Goal: Task Accomplishment & Management: Manage account settings

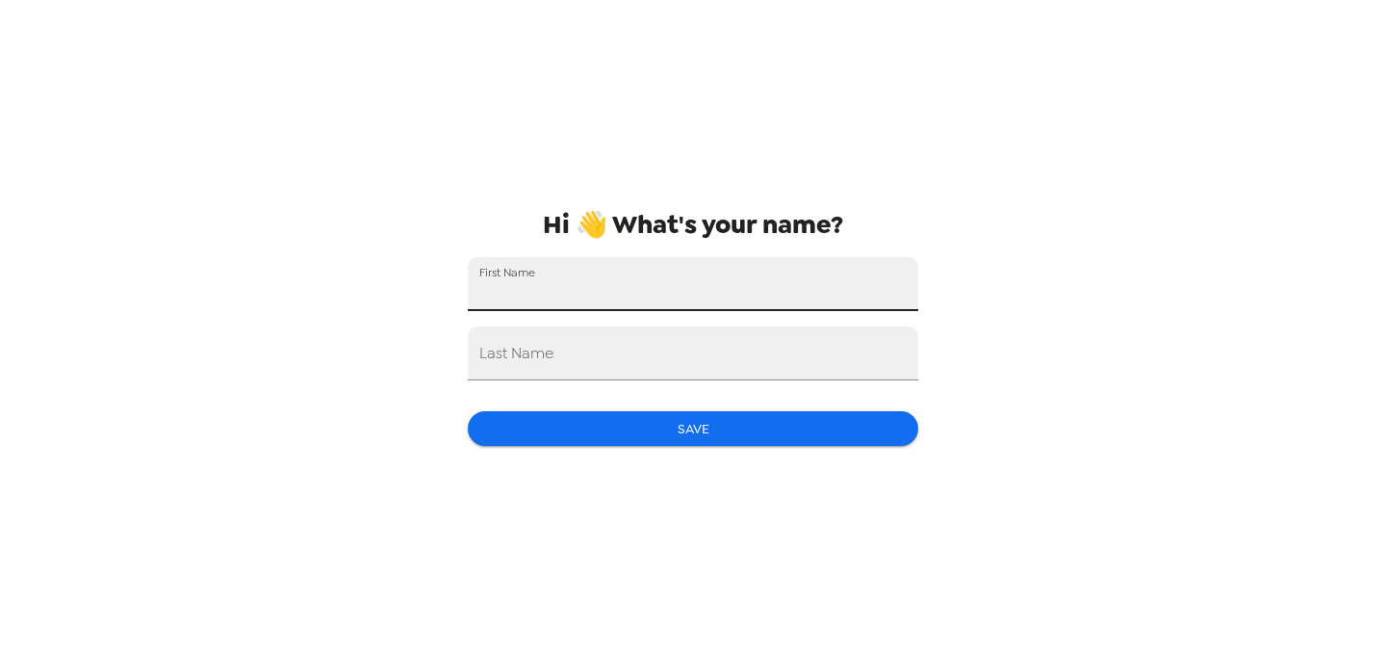
click at [686, 272] on input "First Name" at bounding box center [693, 284] width 451 height 54
type input "[PERSON_NAME]"
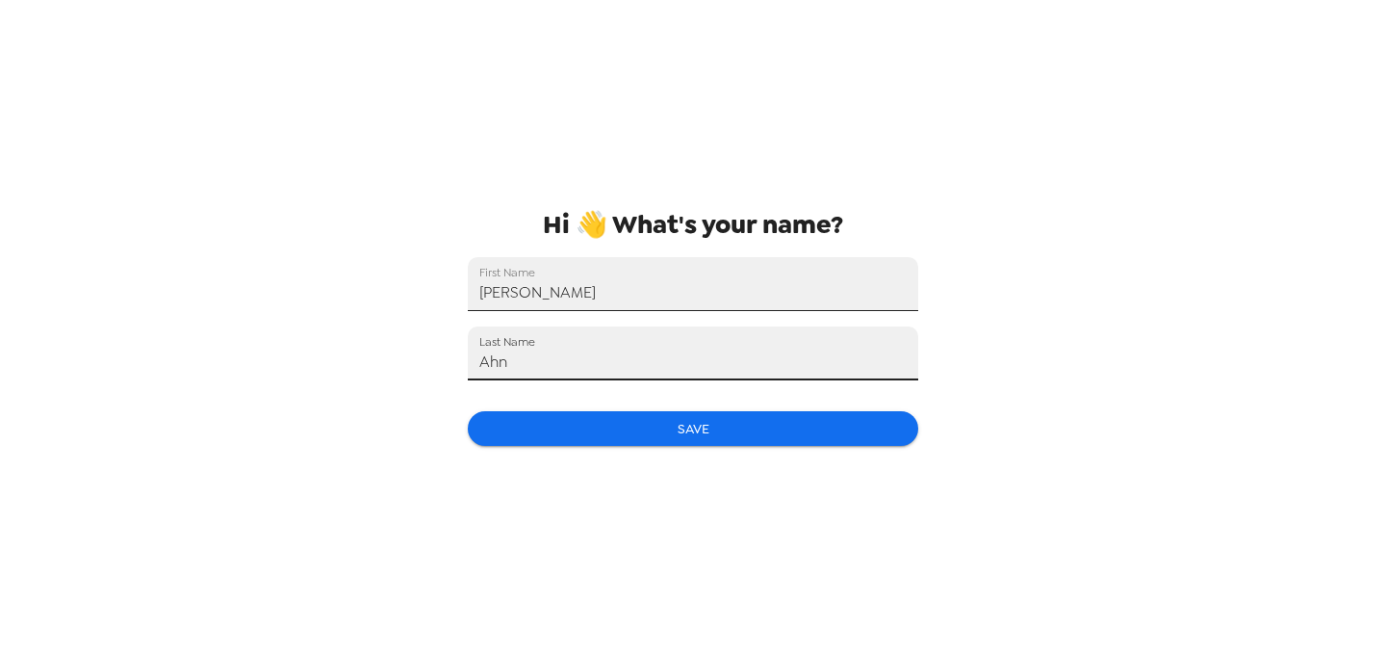
type input "Ahn"
click at [666, 447] on div "Hi 👋 What's your name? First Name [PERSON_NAME] Last Name [PERSON_NAME] Save" at bounding box center [692, 326] width 481 height 653
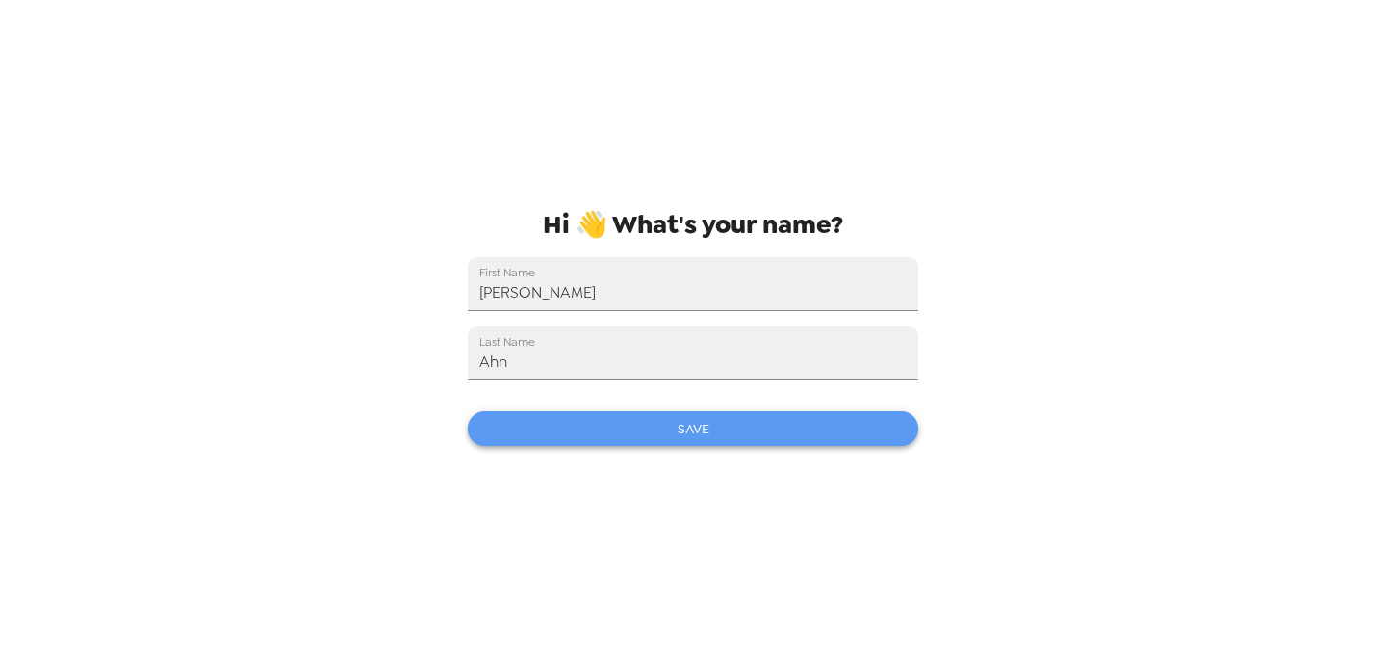
click at [666, 443] on button "Save" at bounding box center [693, 429] width 451 height 36
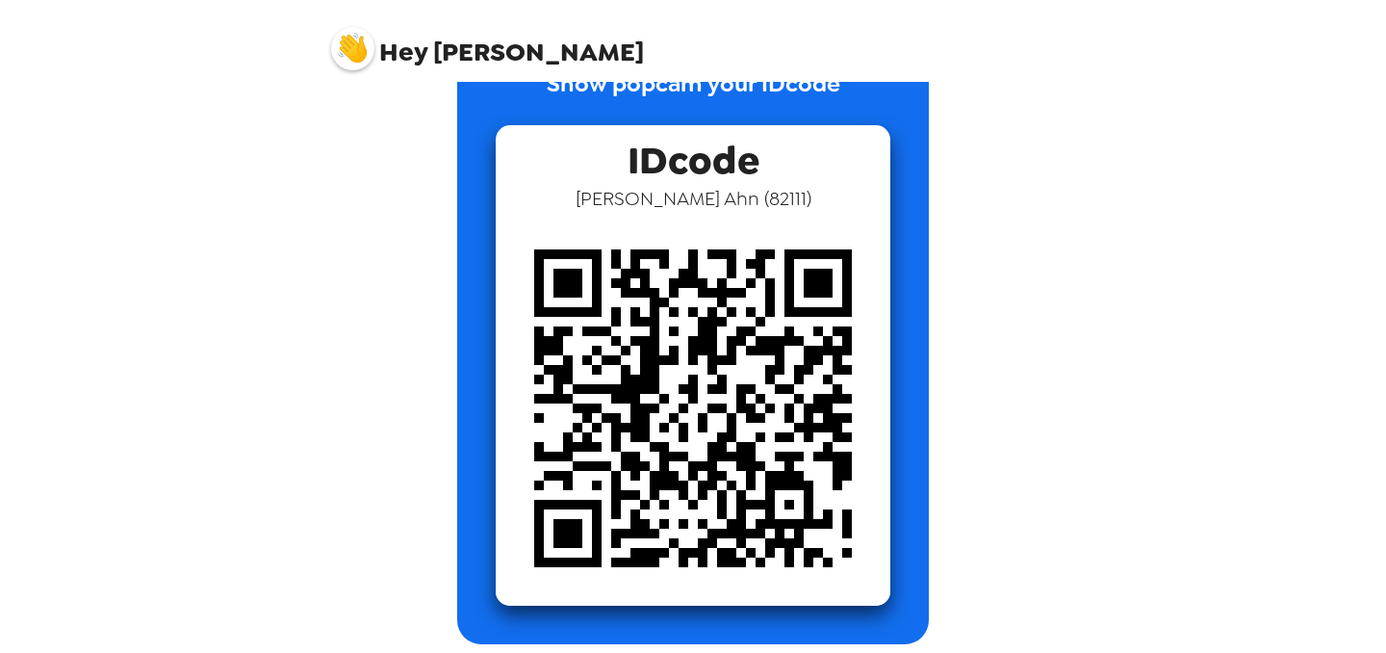
scroll to position [85, 0]
